Goal: Transaction & Acquisition: Purchase product/service

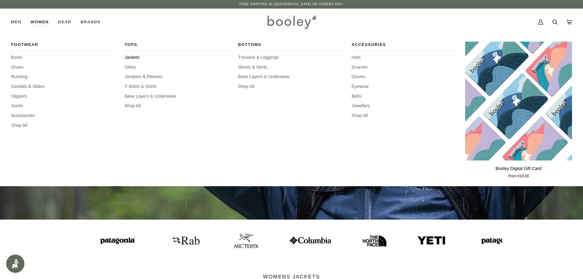
click at [132, 59] on span "Jackets" at bounding box center [178, 57] width 107 height 7
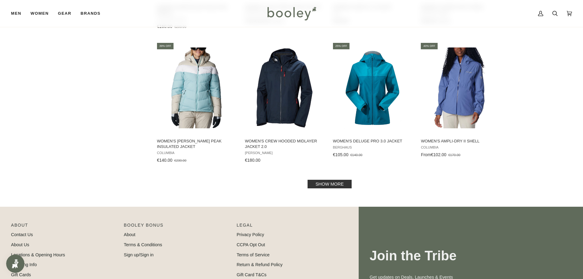
scroll to position [606, 0]
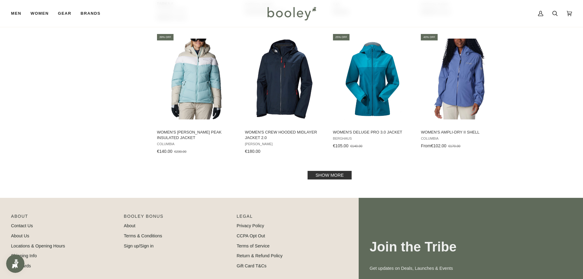
click at [314, 178] on link "Show more" at bounding box center [330, 175] width 44 height 9
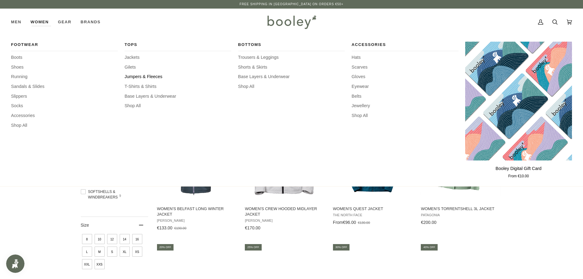
click at [150, 76] on span "Jumpers & Fleeces" at bounding box center [178, 76] width 107 height 7
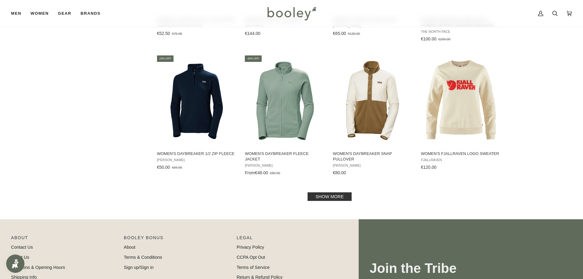
scroll to position [596, 0]
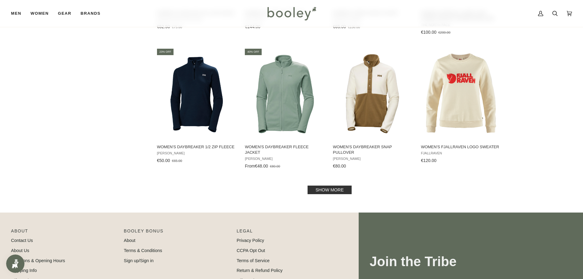
click at [333, 192] on link "Show more" at bounding box center [330, 190] width 44 height 9
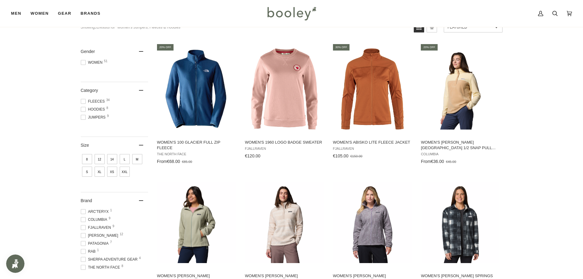
scroll to position [20, 0]
